Goal: Navigation & Orientation: Find specific page/section

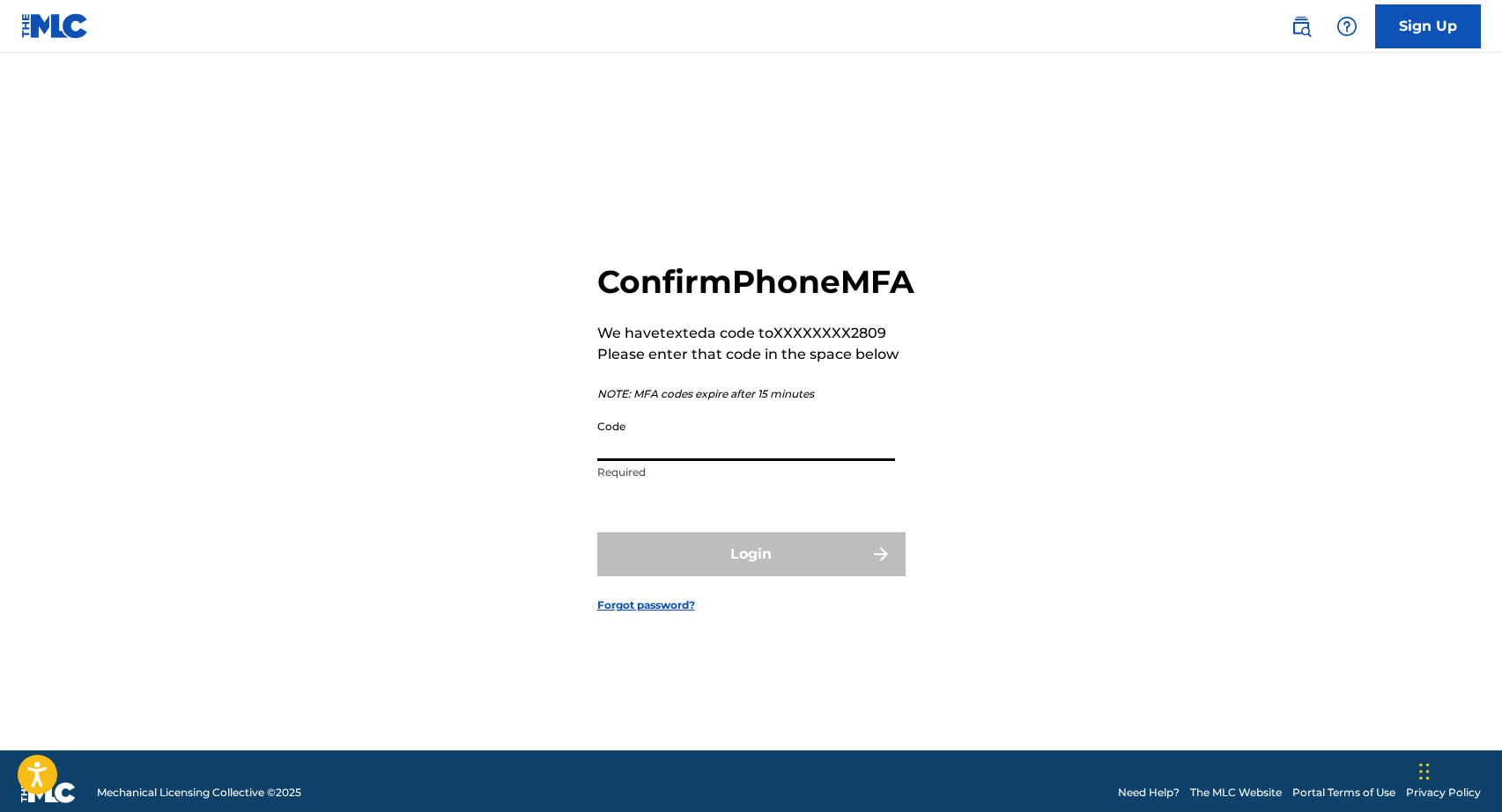
click at [780, 461] on input "Code" at bounding box center [746, 436] width 298 height 50
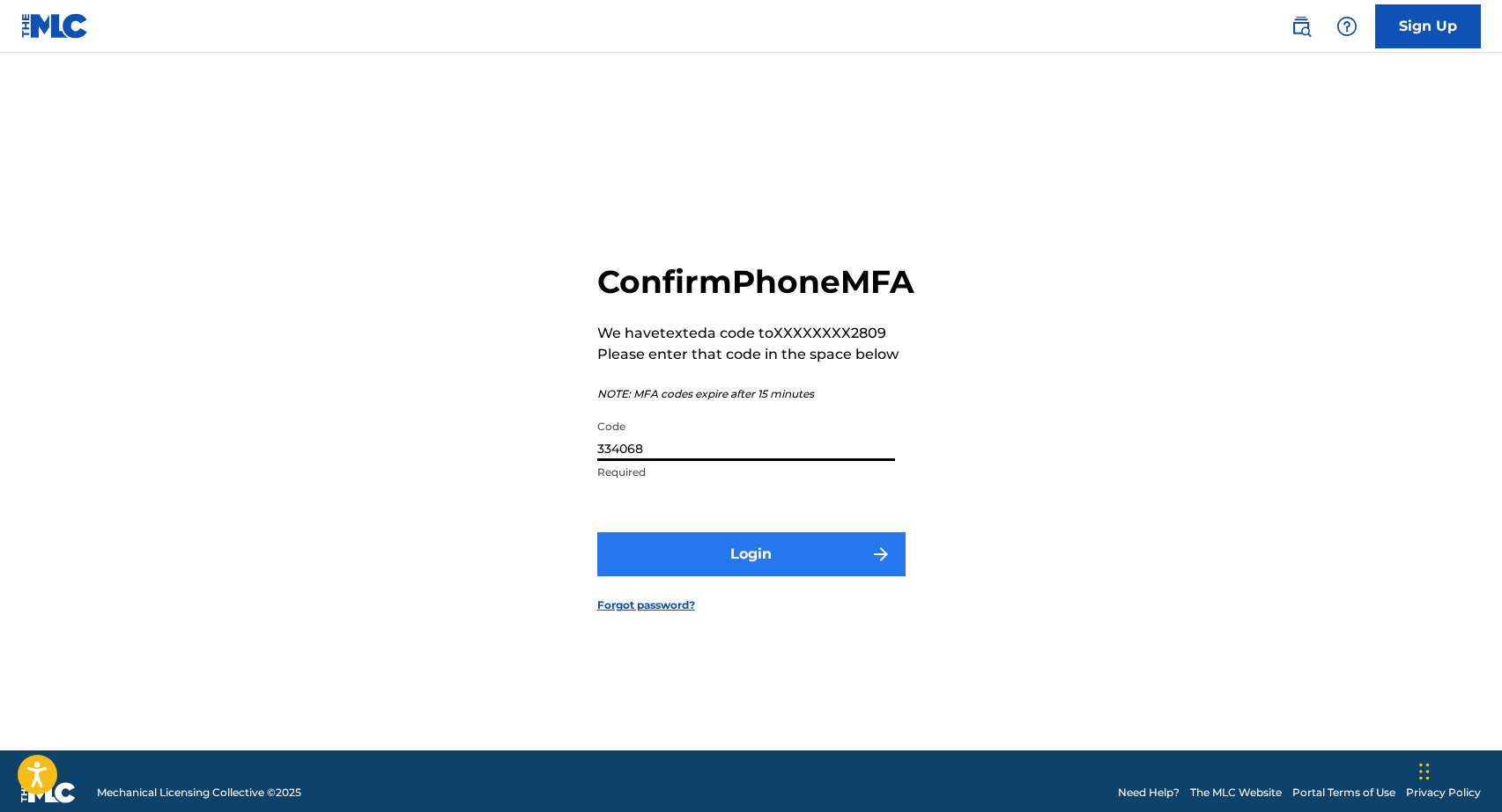
type input "334068"
click at [813, 573] on button "Login" at bounding box center [751, 554] width 308 height 44
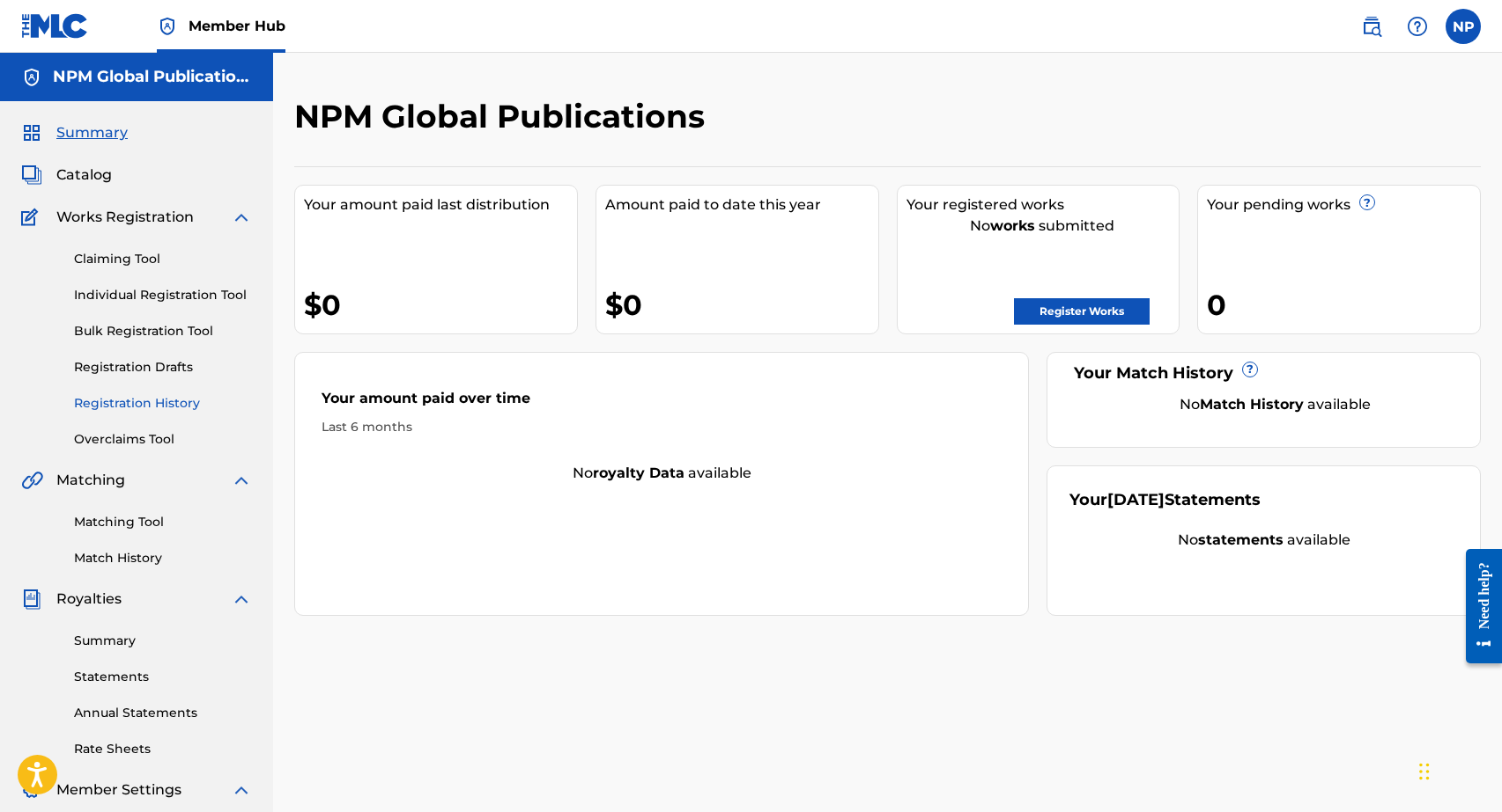
click at [168, 401] on link "Registration History" at bounding box center [162, 404] width 178 height 19
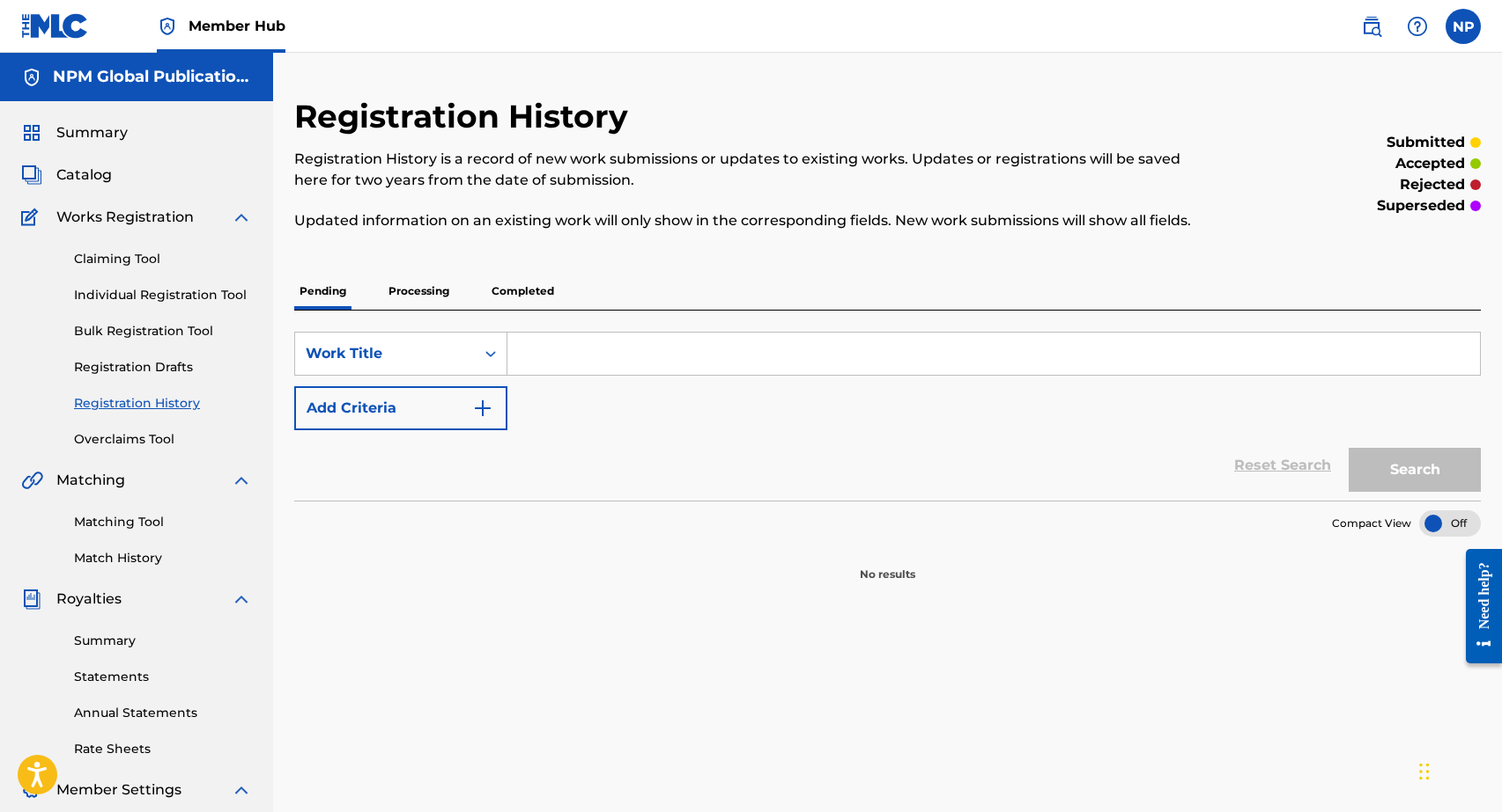
click at [438, 302] on p "Processing" at bounding box center [419, 291] width 72 height 37
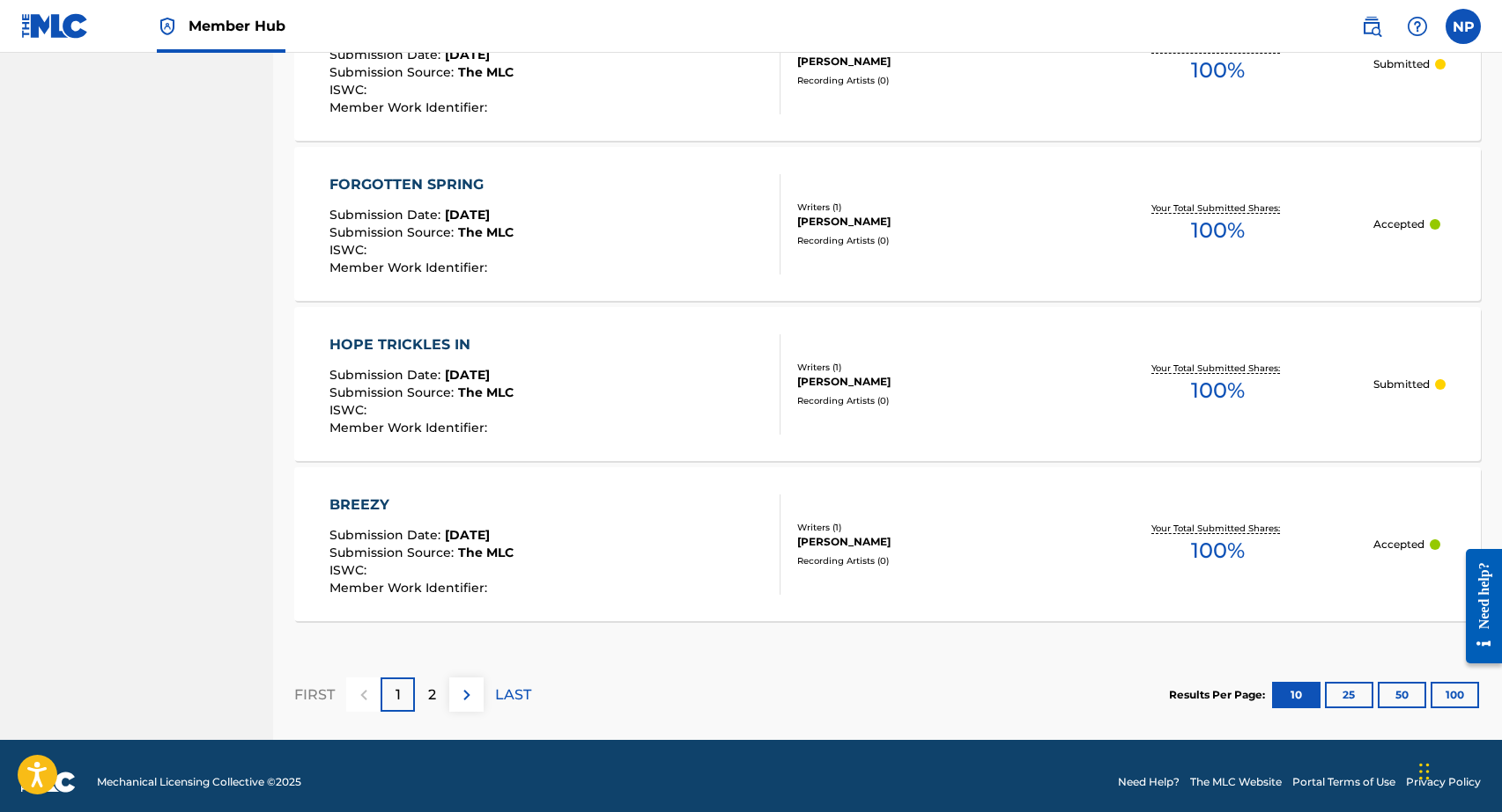
scroll to position [1533, 0]
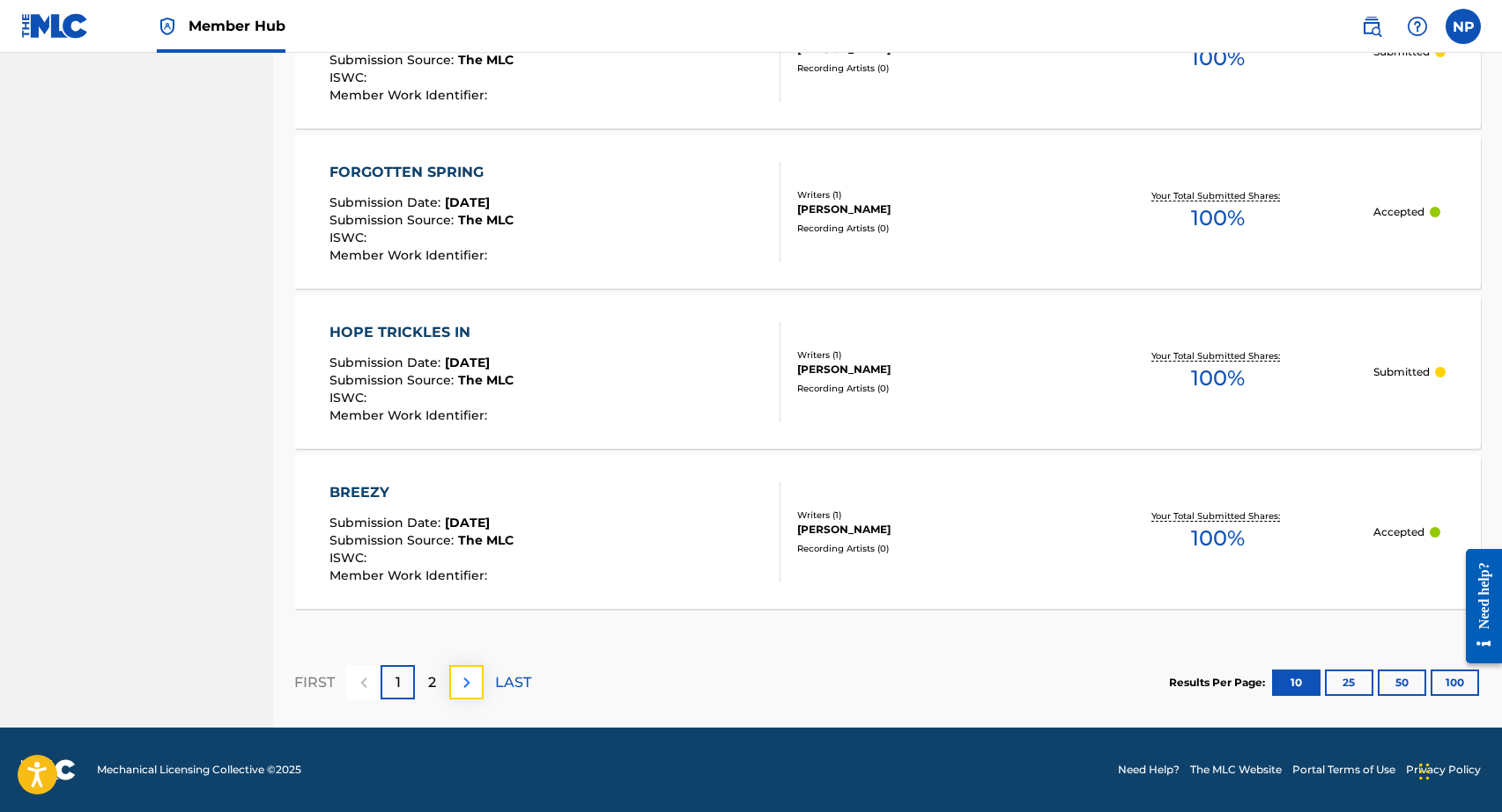
click at [463, 677] on img at bounding box center [466, 683] width 21 height 21
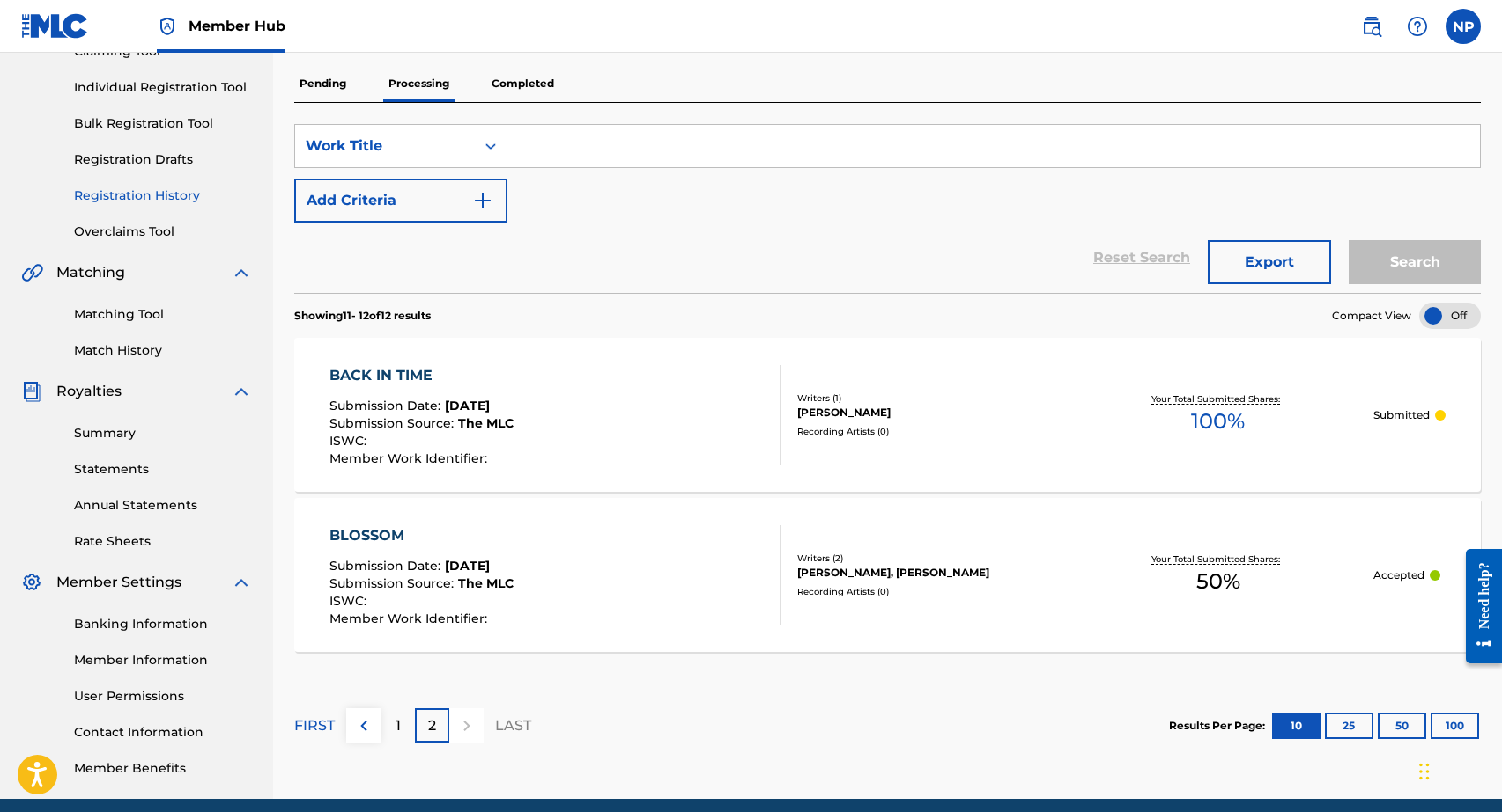
scroll to position [0, 0]
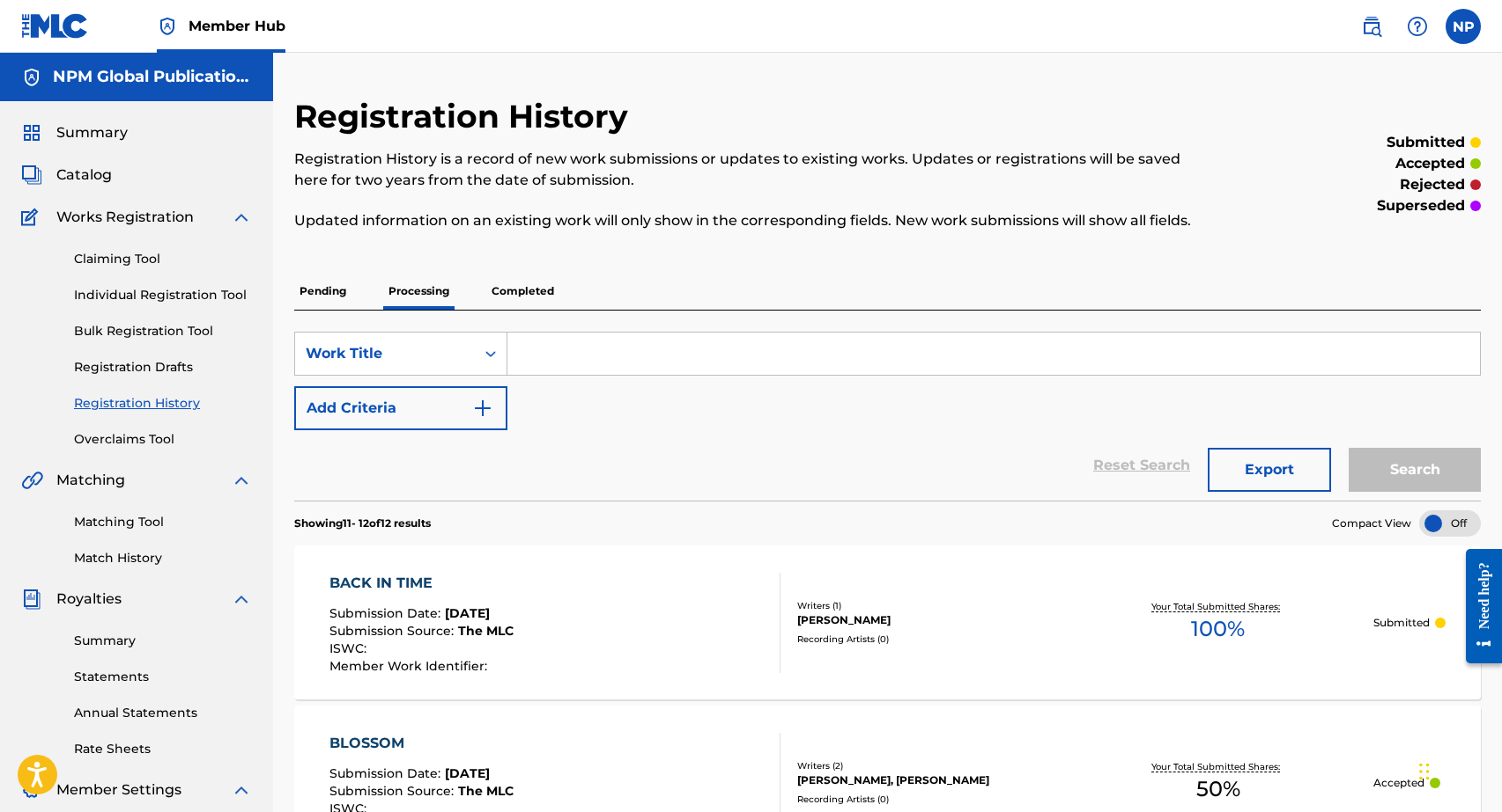
click at [524, 286] on p "Completed" at bounding box center [522, 291] width 74 height 37
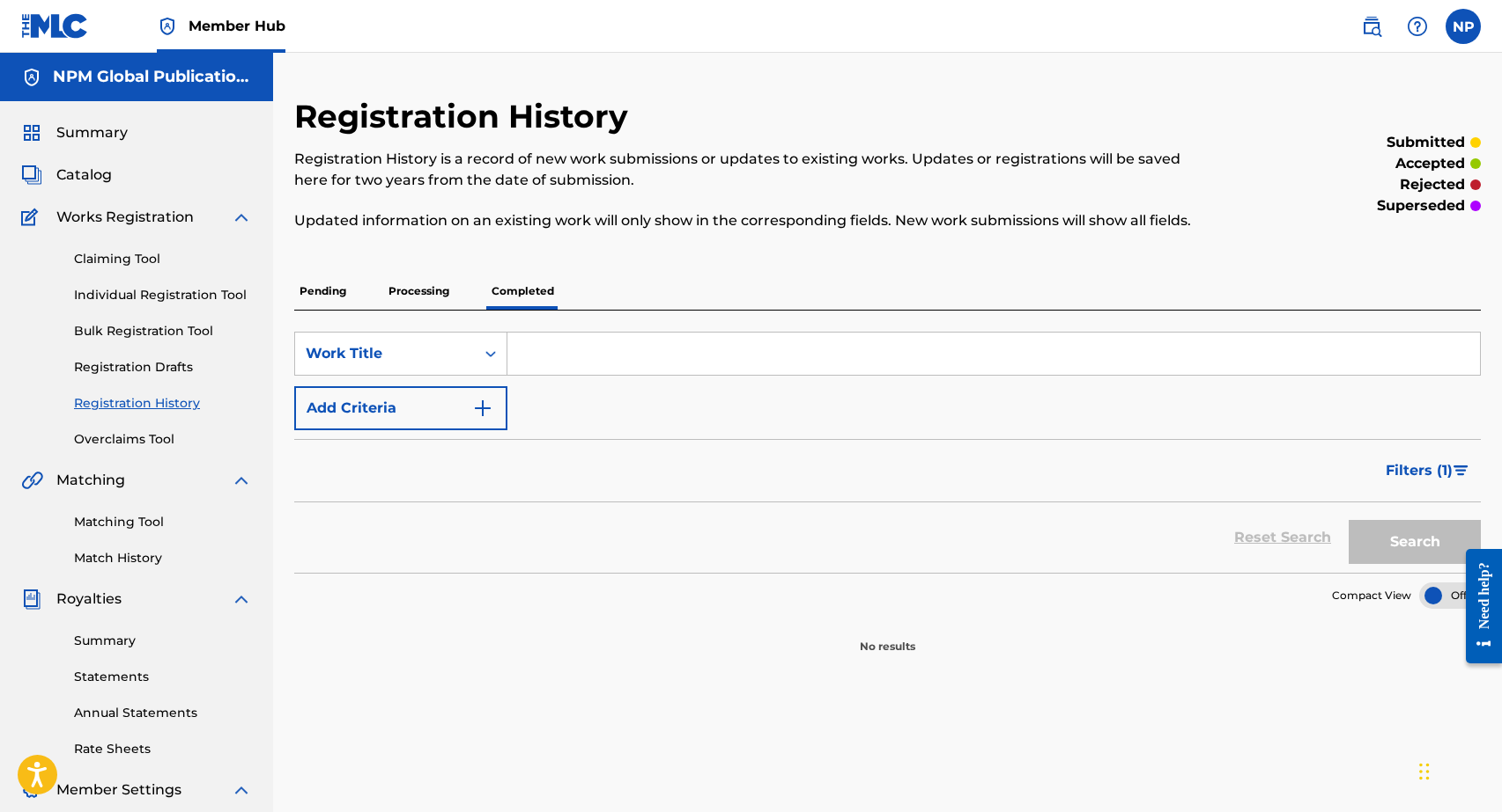
click at [442, 290] on p "Processing" at bounding box center [419, 291] width 72 height 37
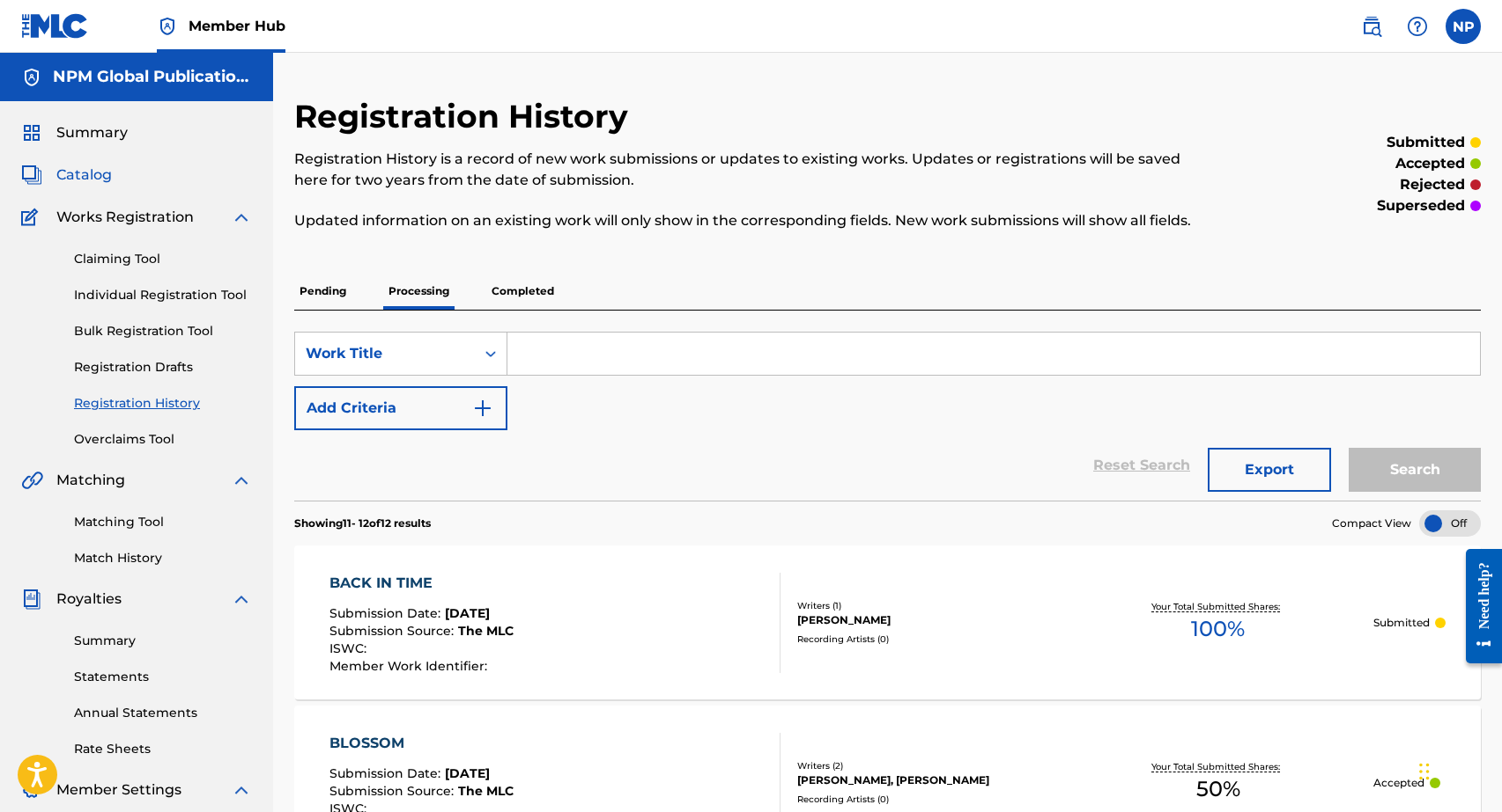
click at [101, 180] on span "Catalog" at bounding box center [85, 175] width 56 height 21
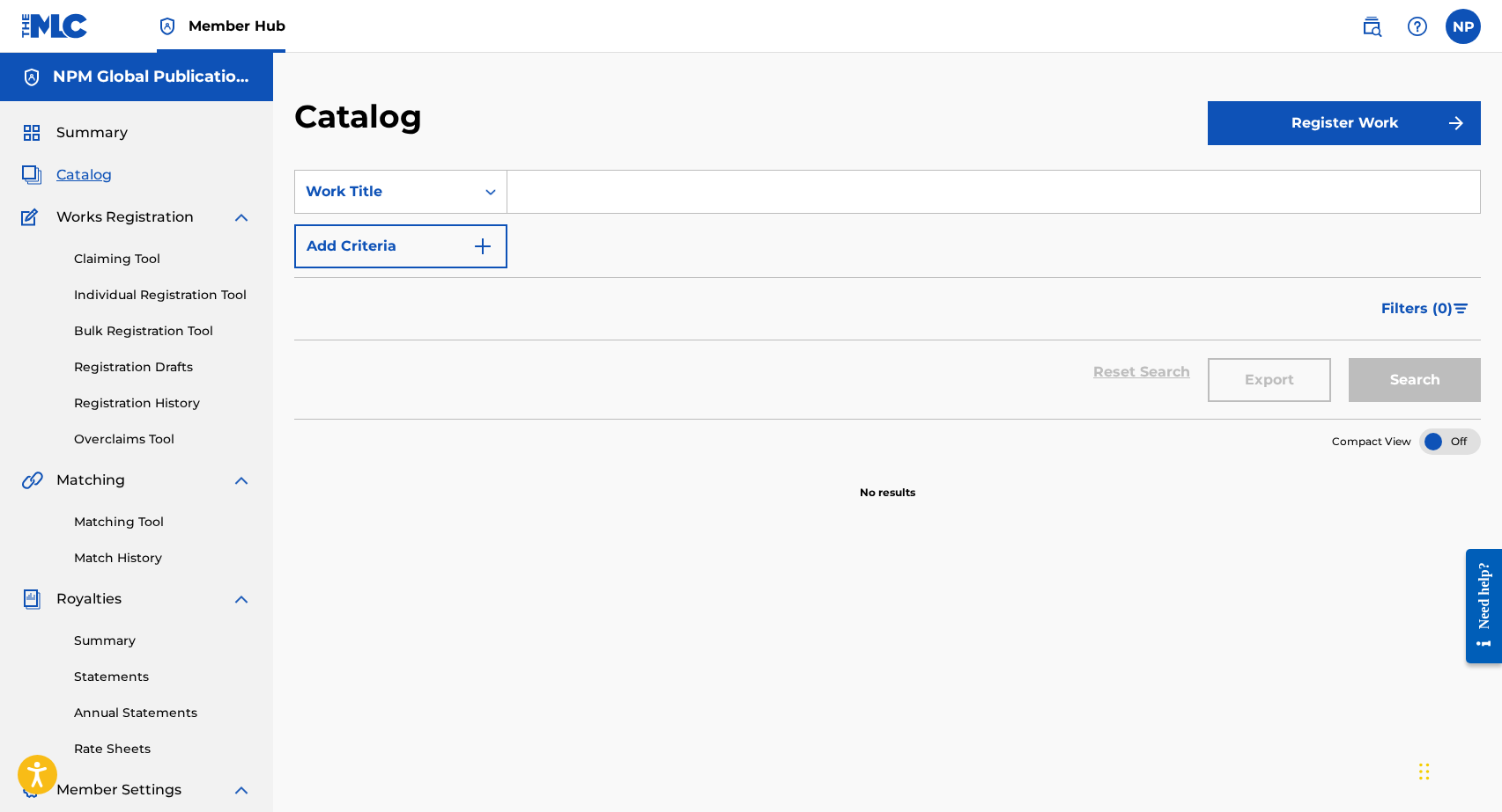
click at [212, 24] on span "Member Hub" at bounding box center [237, 26] width 97 height 20
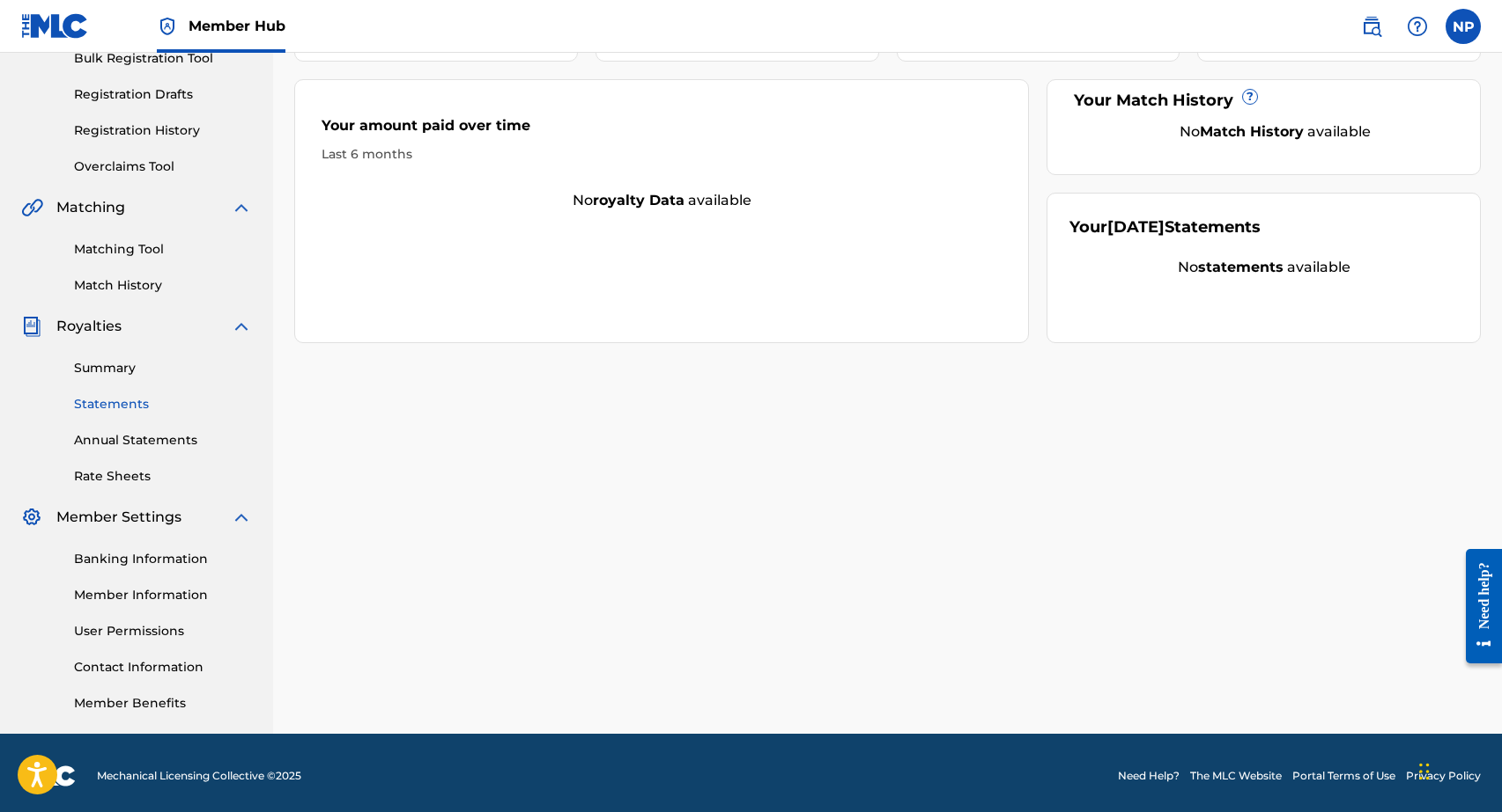
scroll to position [279, 0]
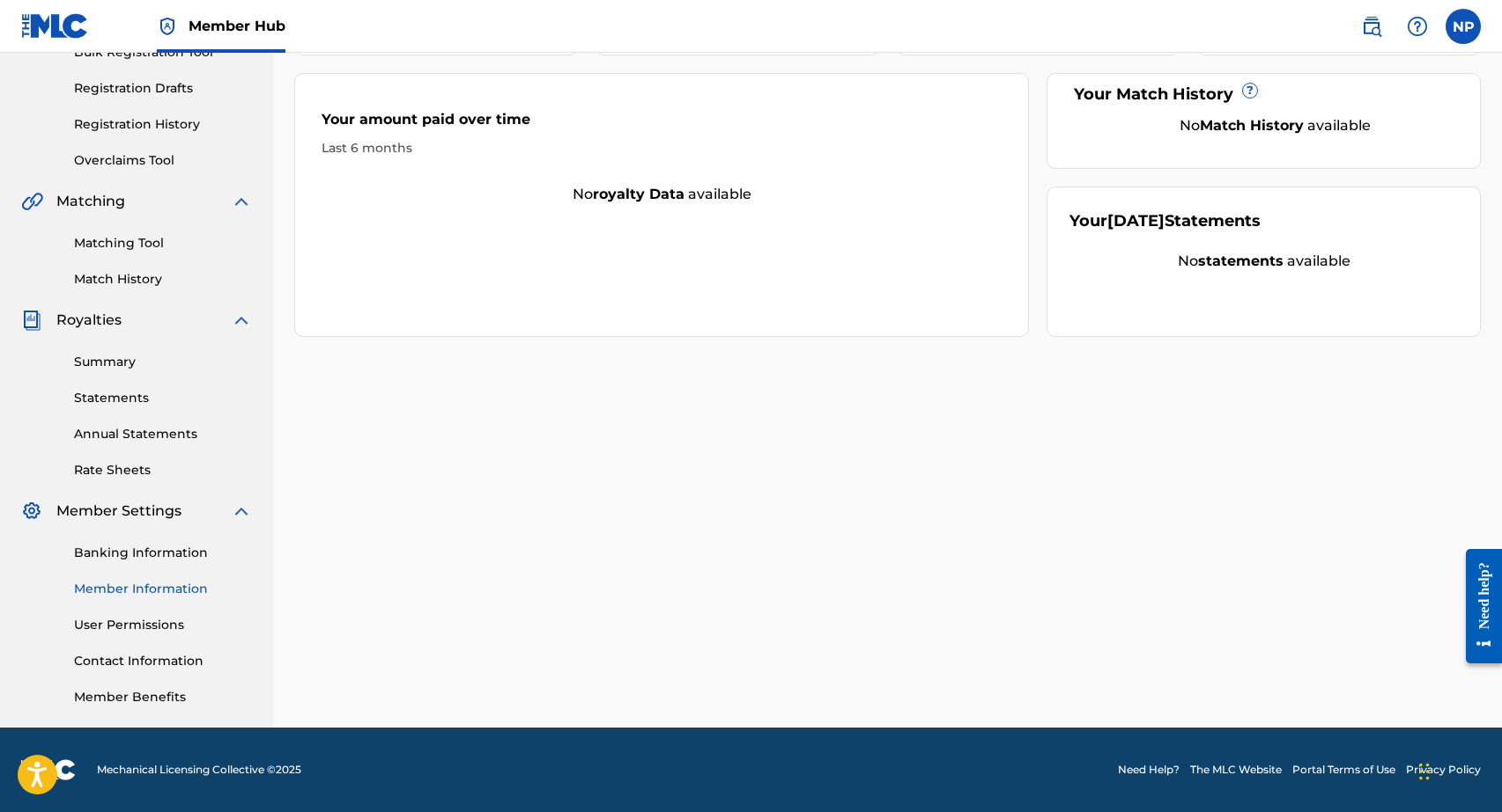
click at [127, 593] on link "Member Information" at bounding box center [162, 590] width 178 height 19
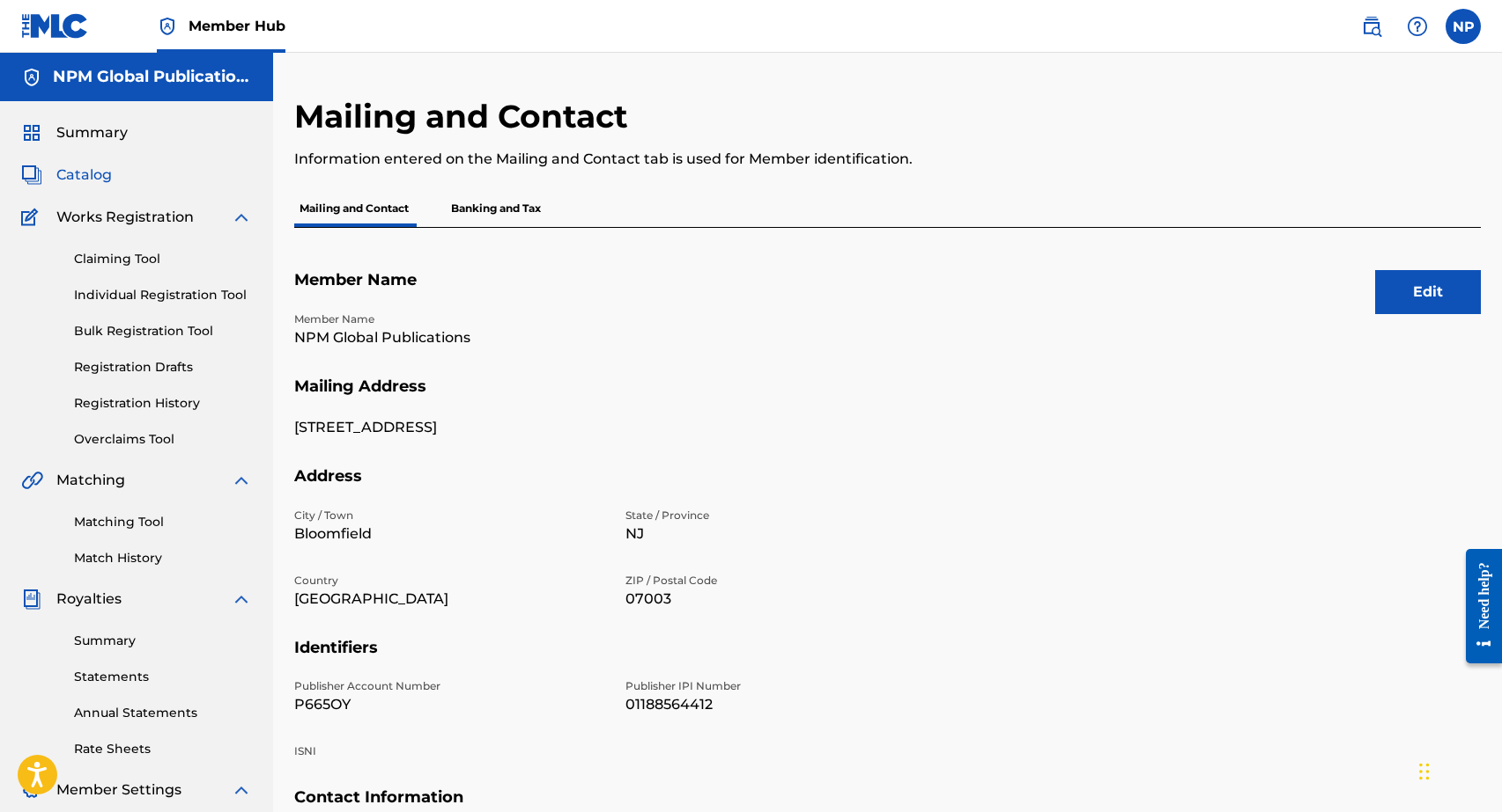
click at [100, 183] on span "Catalog" at bounding box center [85, 175] width 56 height 21
